Goal: Task Accomplishment & Management: Manage account settings

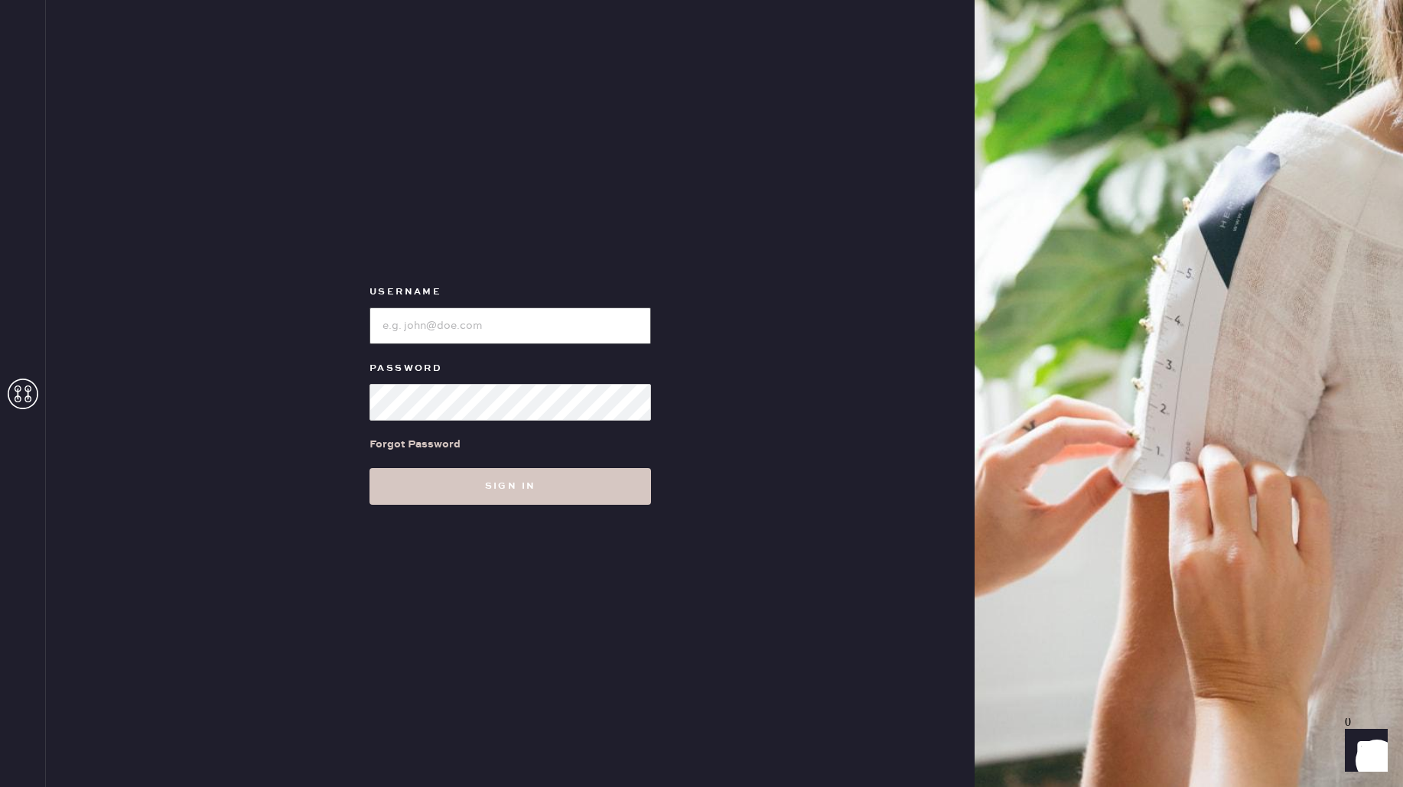
type input "reformationmelrose"
click at [510, 486] on button "Sign in" at bounding box center [511, 486] width 282 height 37
click at [692, 487] on div "Username Password Forgot Password Sign in" at bounding box center [510, 393] width 929 height 787
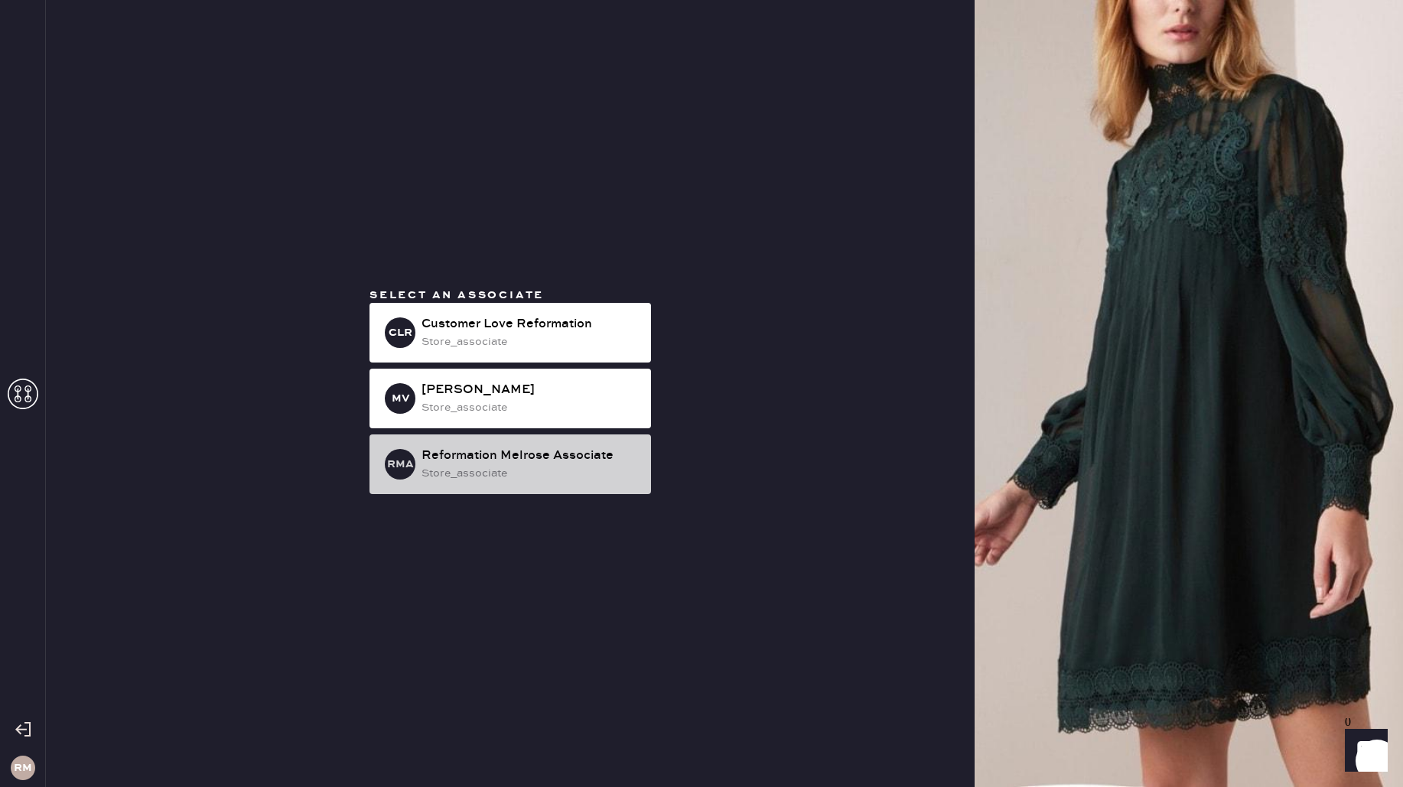
click at [471, 461] on div "Reformation Melrose Associate" at bounding box center [530, 456] width 217 height 18
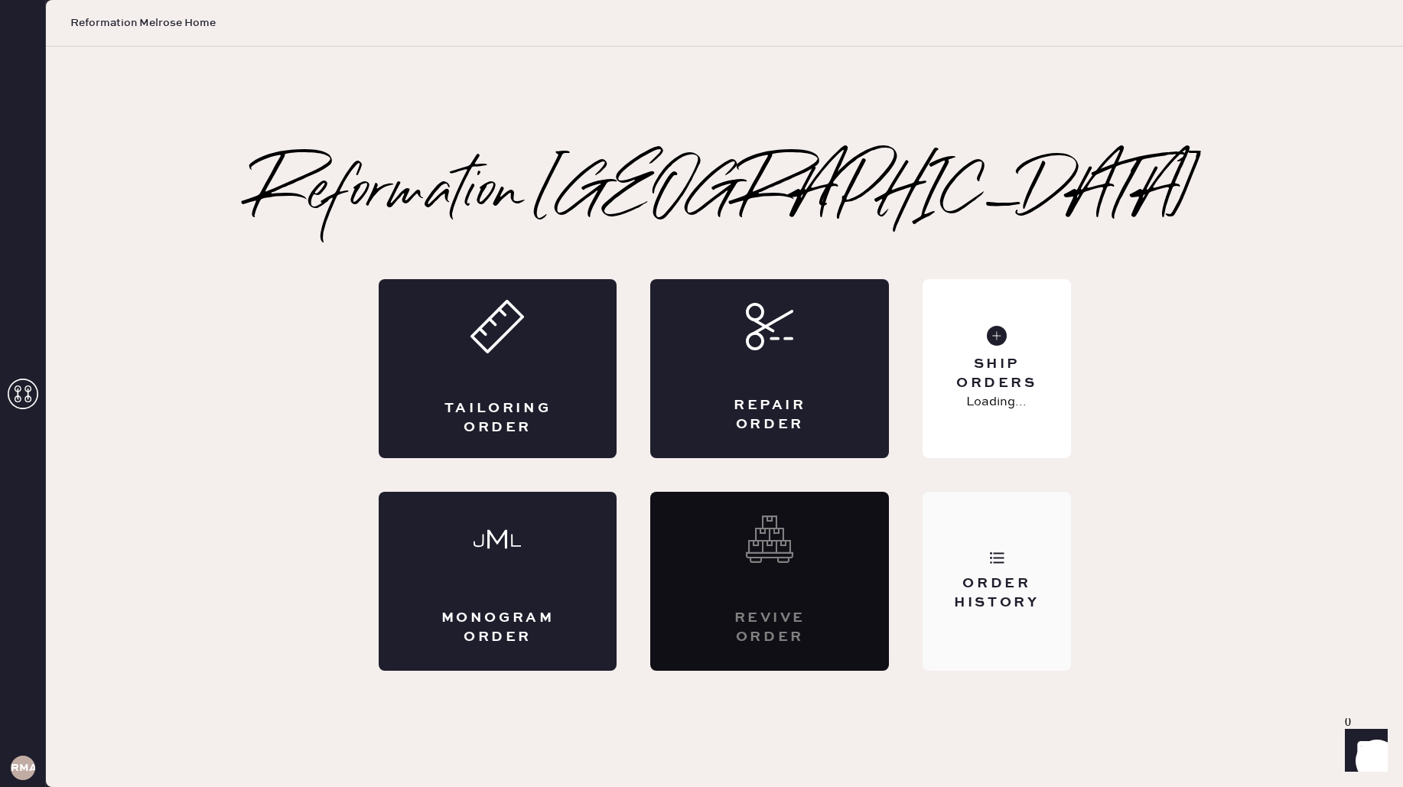
click at [1028, 576] on div "Order History" at bounding box center [996, 594] width 123 height 38
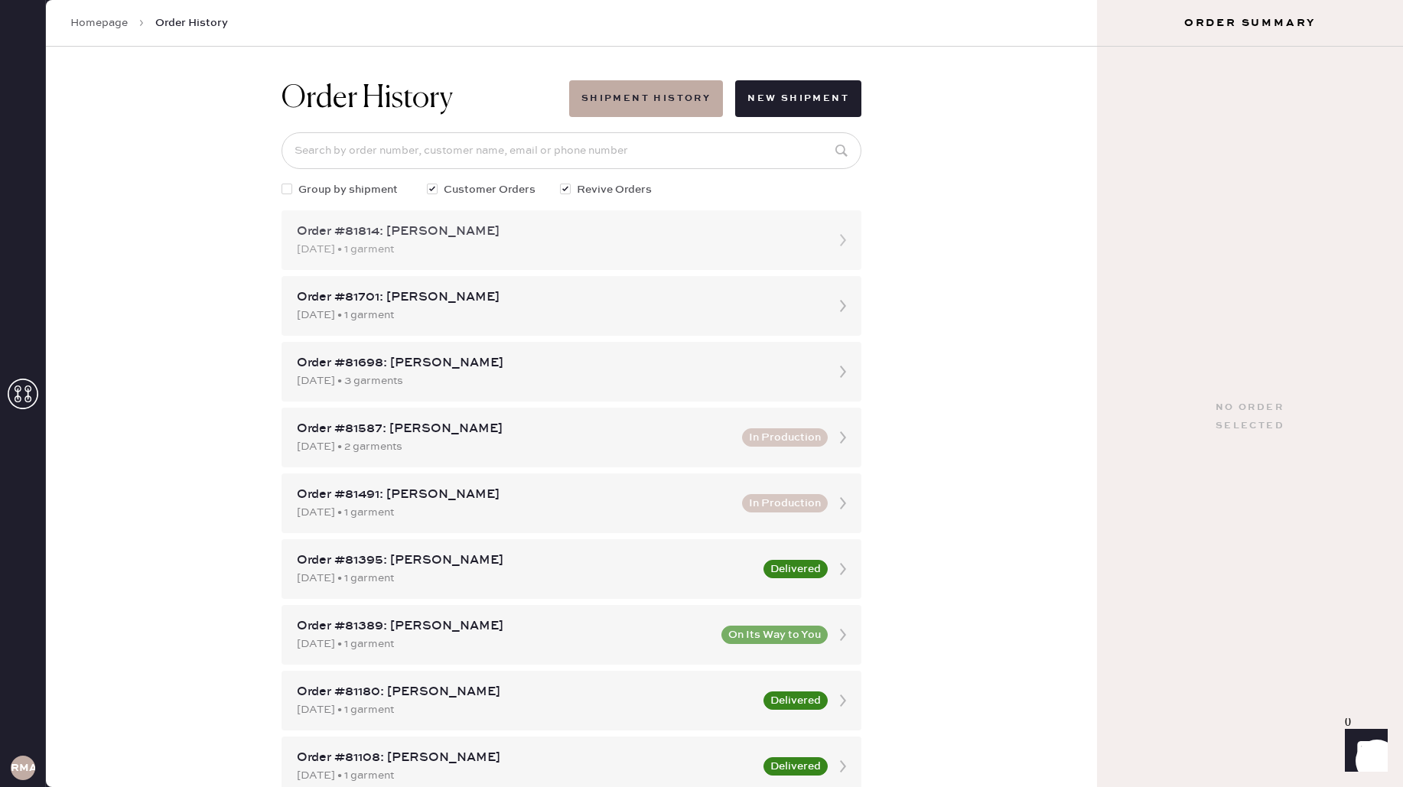
click at [728, 223] on div "Order #81814: [PERSON_NAME]" at bounding box center [558, 232] width 522 height 18
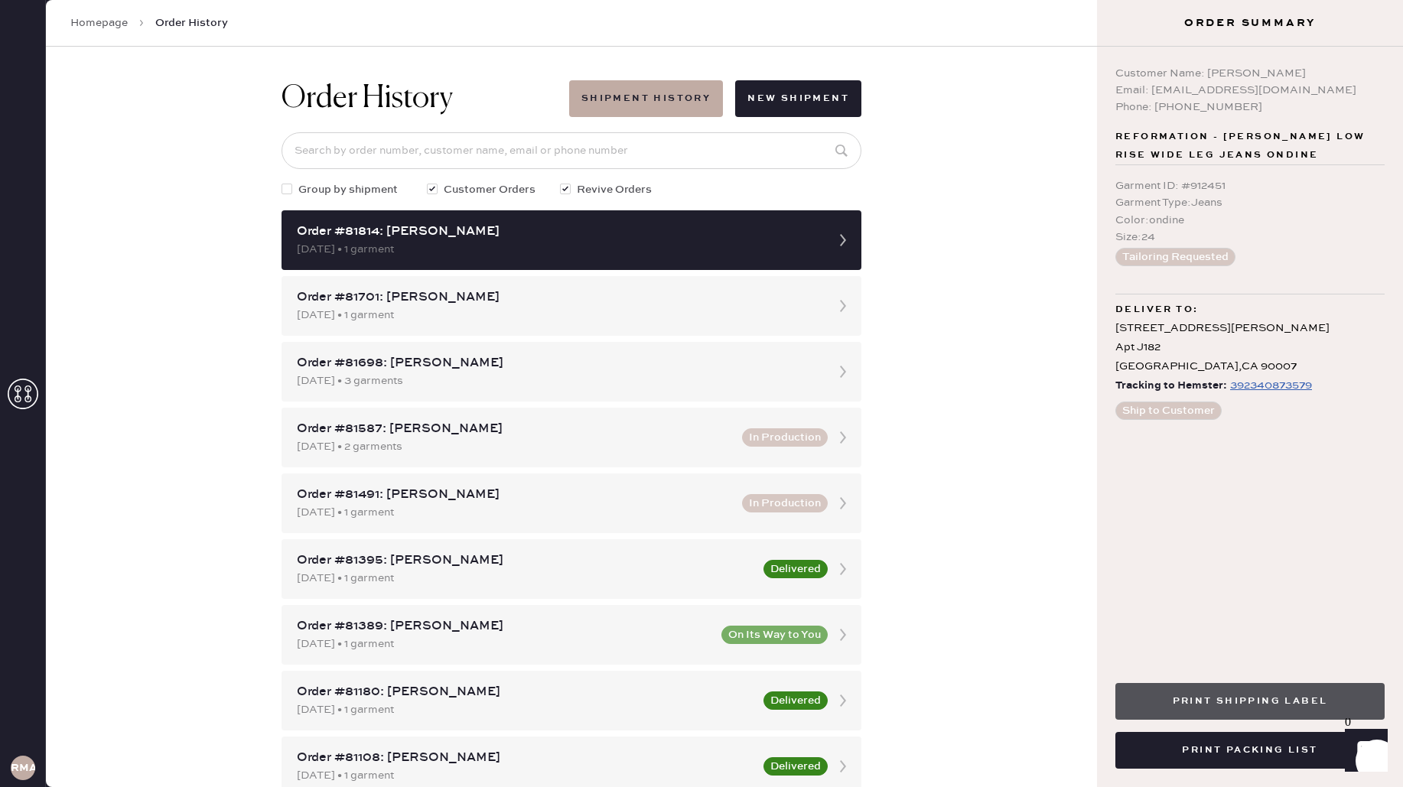
click at [1280, 711] on button "Print Shipping Label" at bounding box center [1249, 701] width 269 height 37
click at [8, 392] on use at bounding box center [23, 394] width 31 height 31
